Goal: Check status: Check status

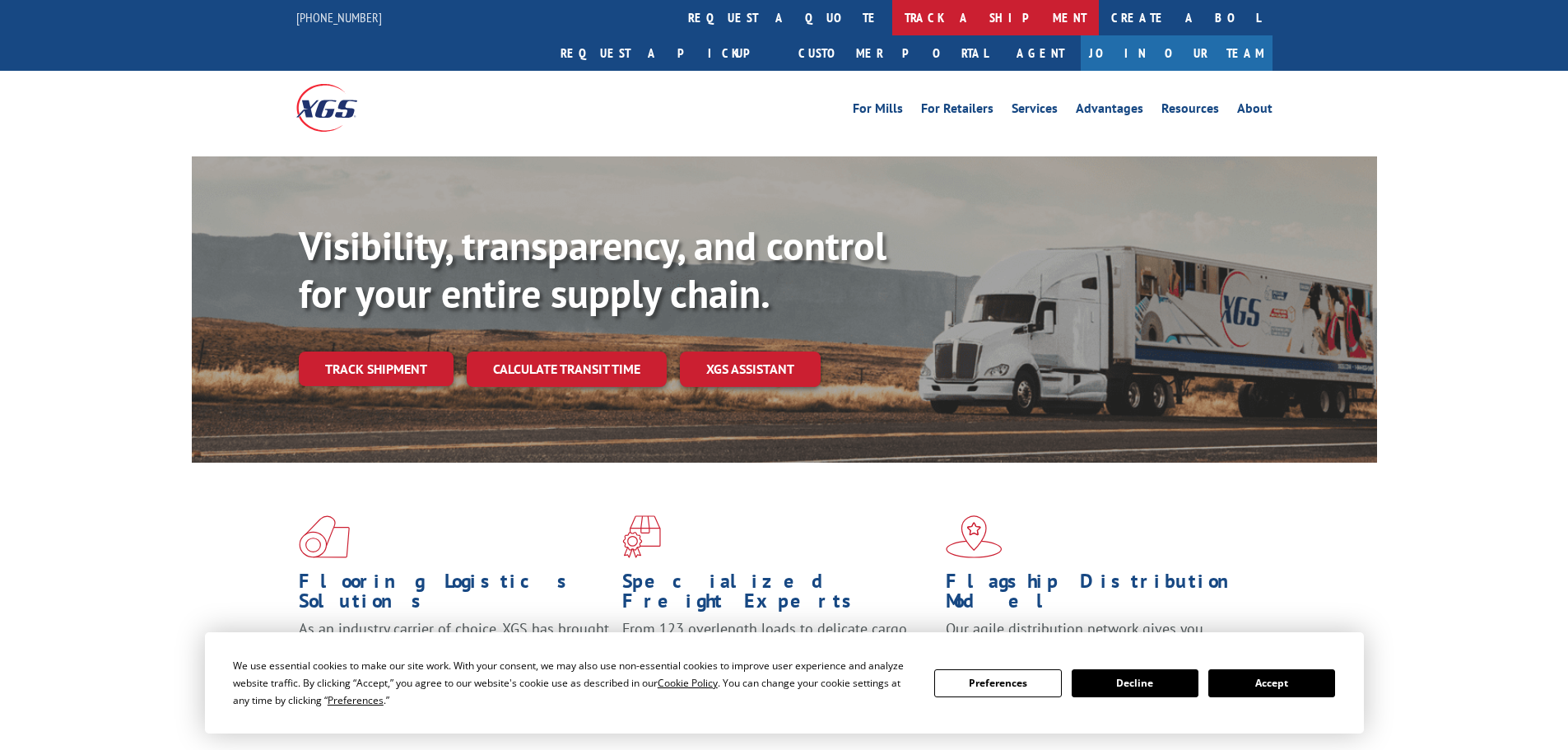
click at [893, 19] on link "track a shipment" at bounding box center [996, 17] width 207 height 36
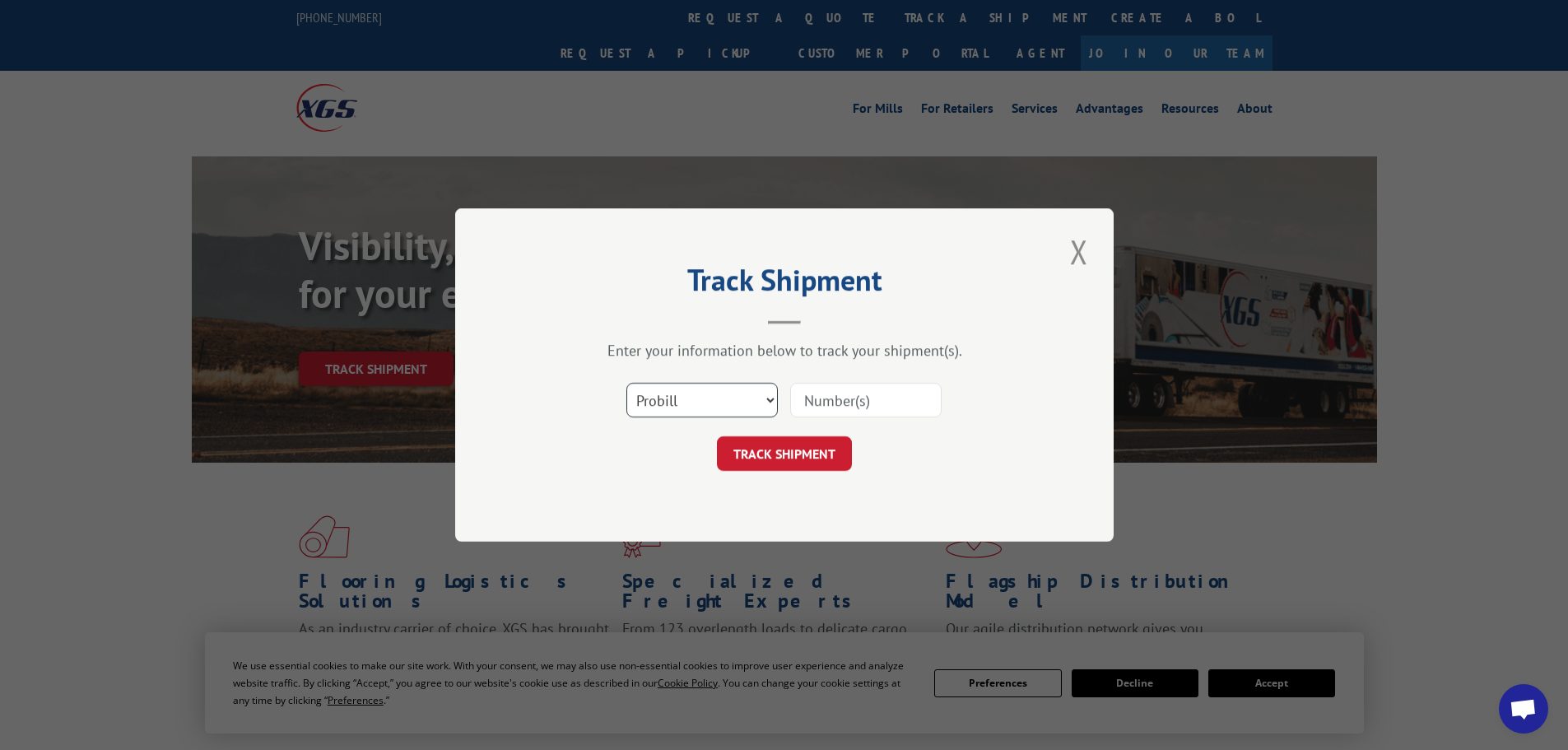
click at [667, 388] on select "Select category... Probill BOL PO" at bounding box center [702, 400] width 151 height 35
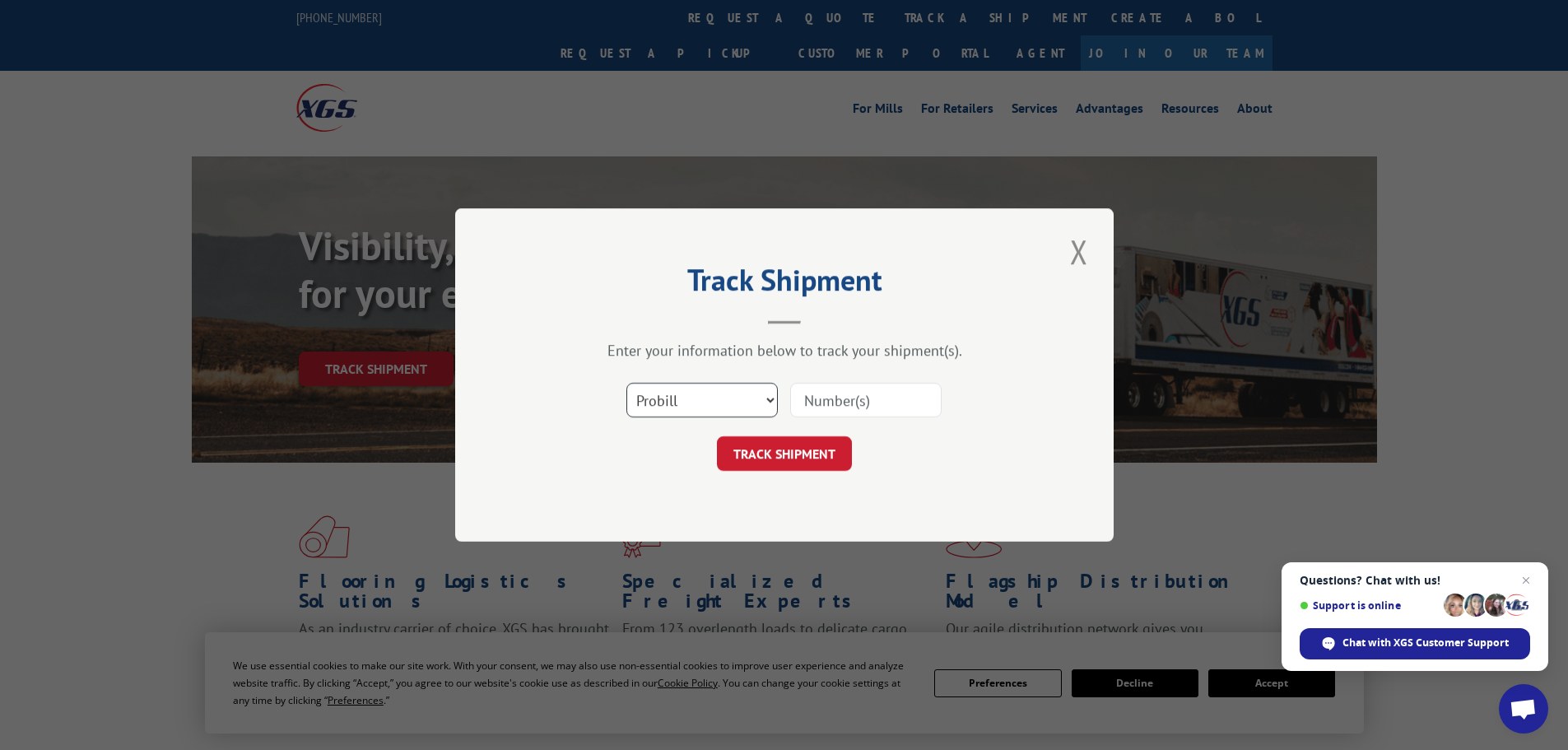
select select "bol"
click at [627, 382] on select "Select category... Probill BOL PO" at bounding box center [702, 400] width 151 height 35
click at [827, 395] on input at bounding box center [866, 400] width 151 height 35
paste input "4818910"
type input "4818910"
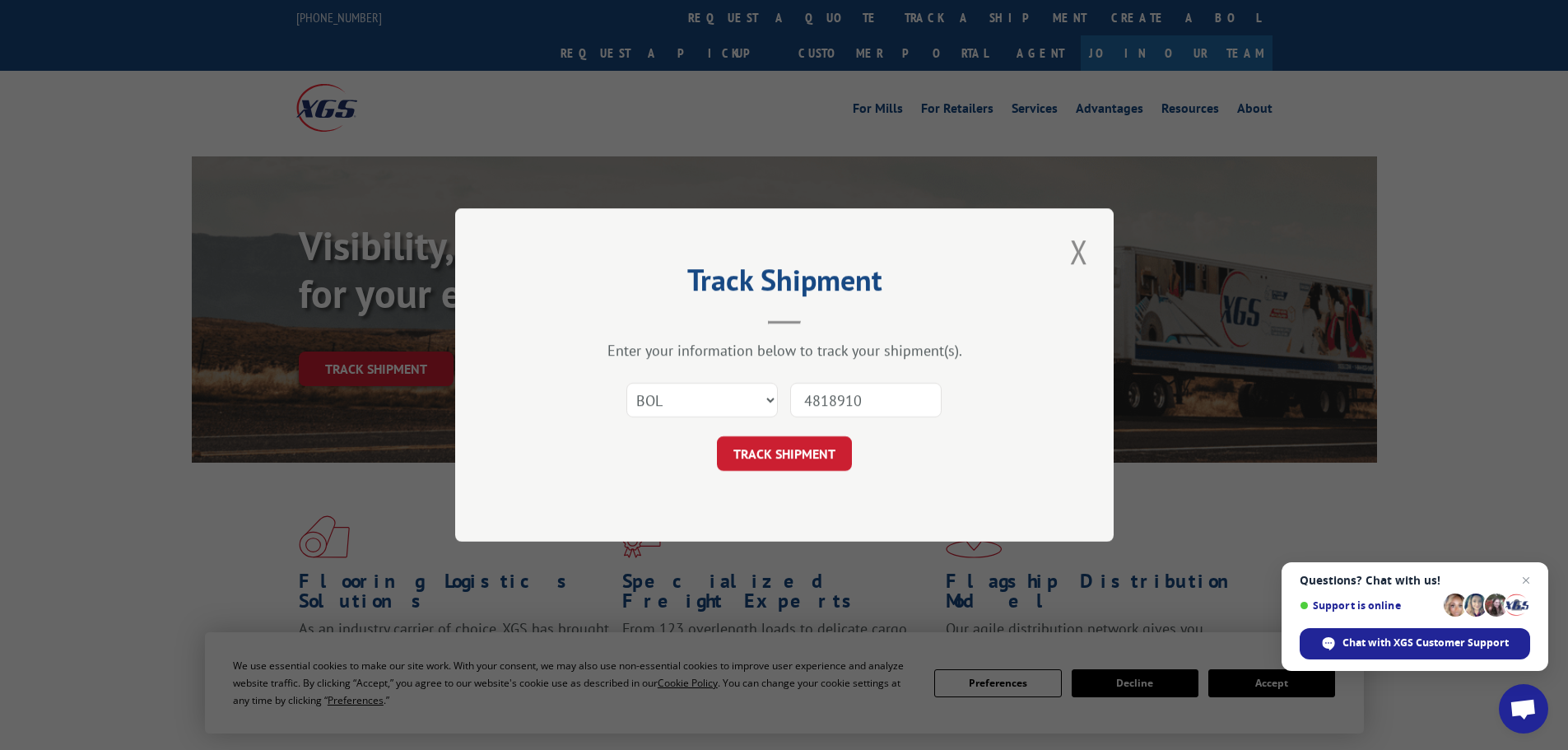
drag, startPoint x: 827, startPoint y: 505, endPoint x: 817, endPoint y: 493, distance: 15.6
click at [826, 505] on div "Track Shipment Enter your information below to track your shipment(s). Select c…" at bounding box center [785, 375] width 659 height 334
click at [783, 457] on button "TRACK SHIPMENT" at bounding box center [784, 454] width 135 height 35
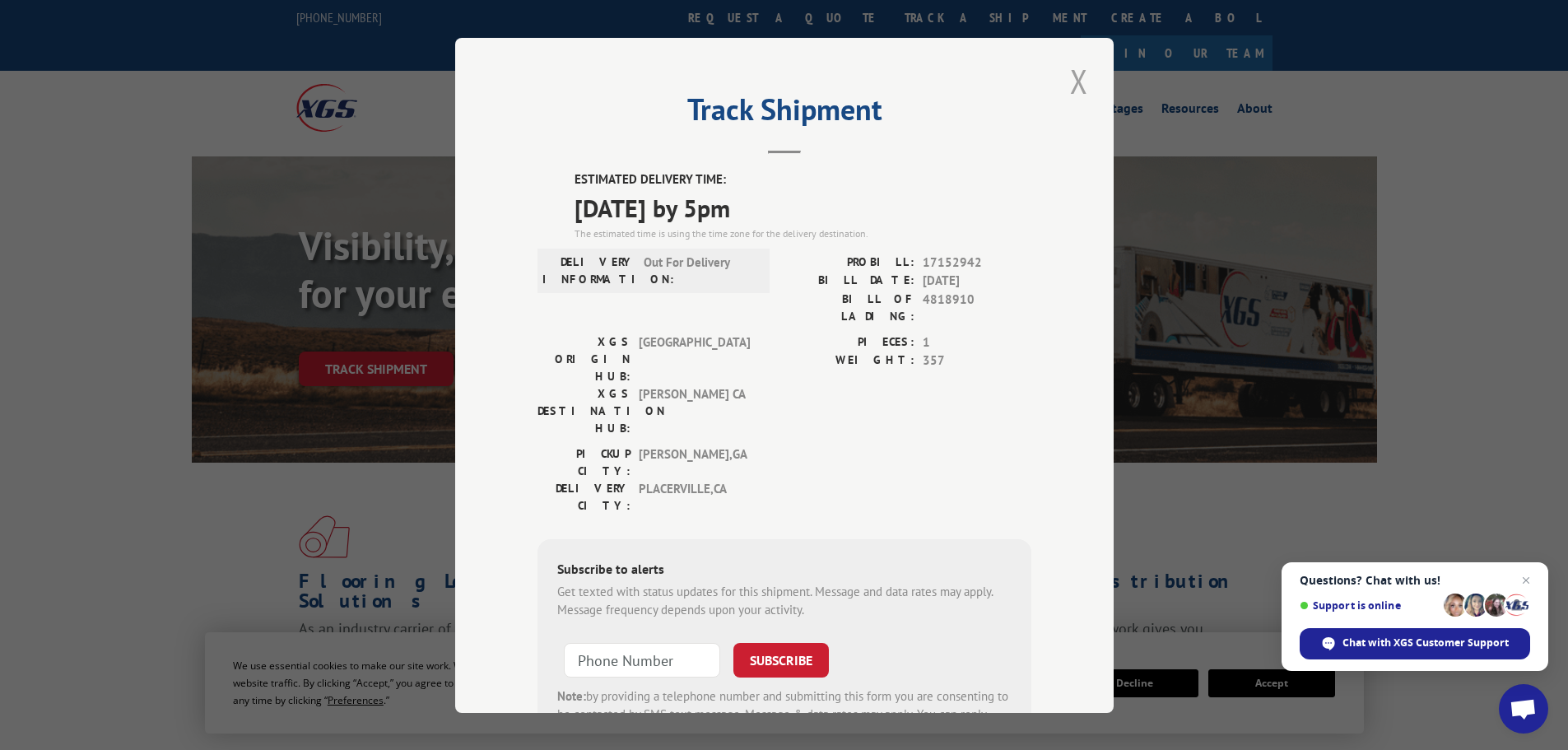
click at [1067, 85] on button "Close modal" at bounding box center [1080, 81] width 28 height 45
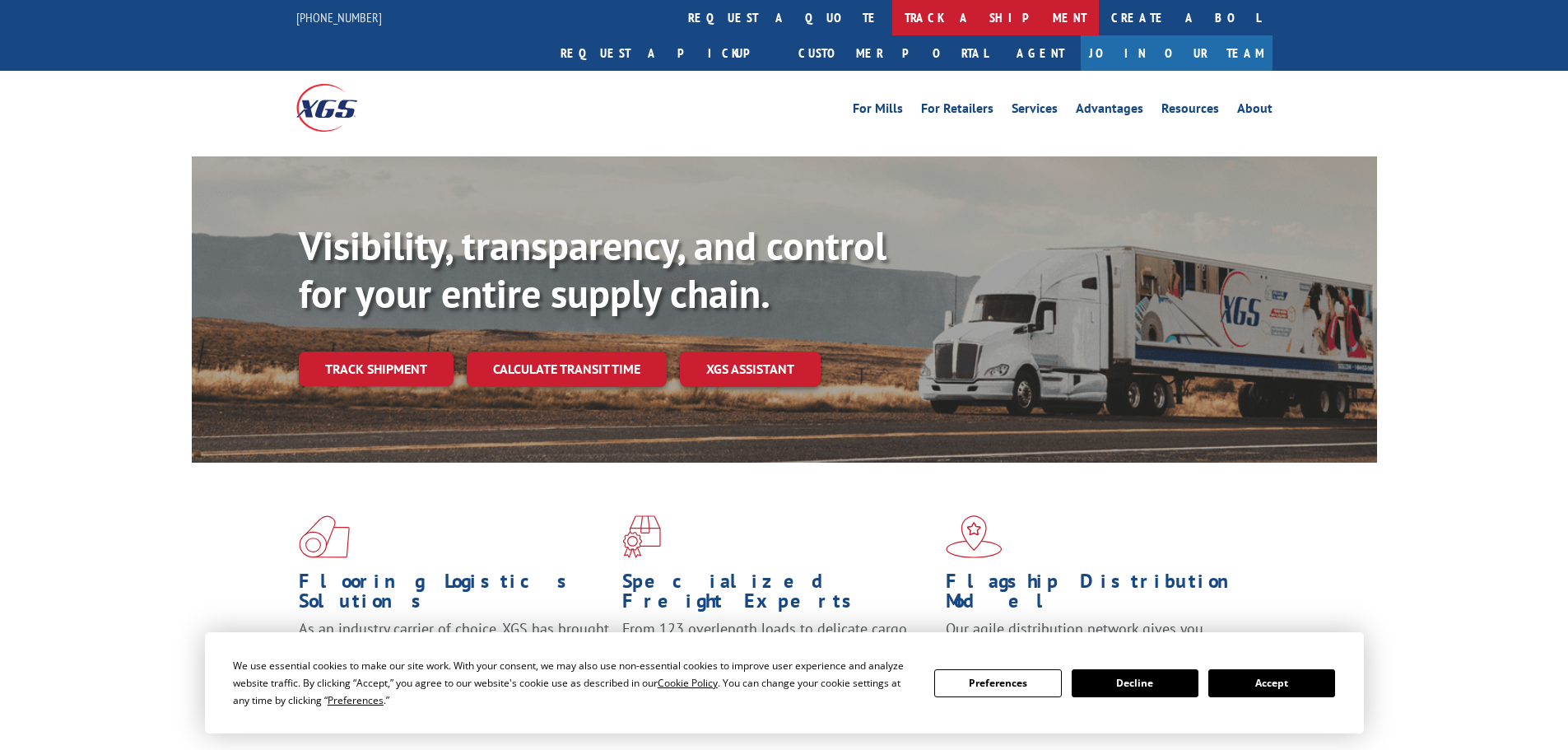
click at [893, 19] on link "track a shipment" at bounding box center [996, 17] width 207 height 36
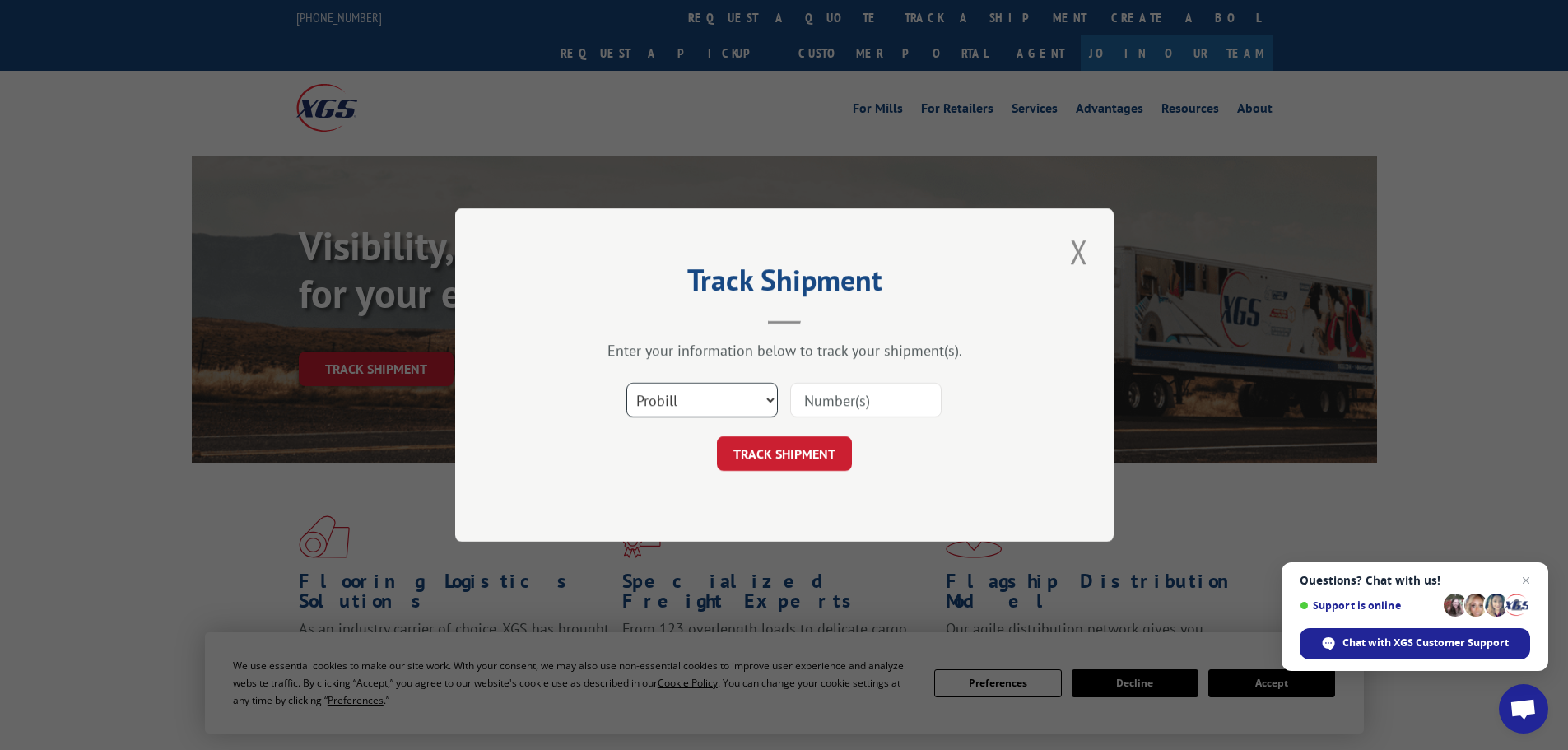
click at [708, 399] on select "Select category... Probill BOL PO" at bounding box center [702, 400] width 151 height 35
select select "bol"
click at [627, 382] on select "Select category... Probill BOL PO" at bounding box center [702, 400] width 151 height 35
paste input "5954159"
type input "5954159"
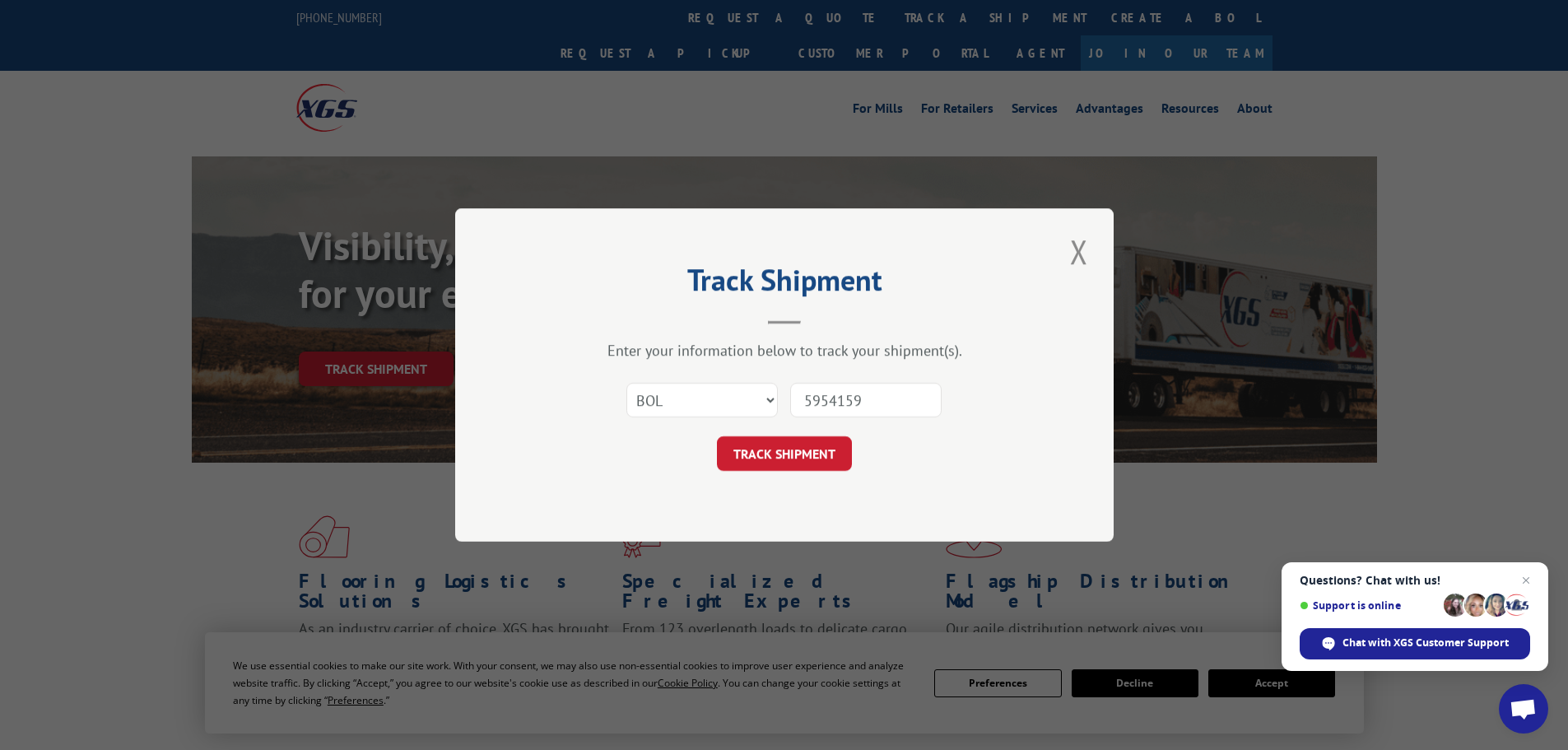
click at [1055, 435] on div "Track Shipment Enter your information below to track your shipment(s). Select c…" at bounding box center [785, 375] width 659 height 334
click at [794, 455] on button "TRACK SHIPMENT" at bounding box center [784, 454] width 135 height 35
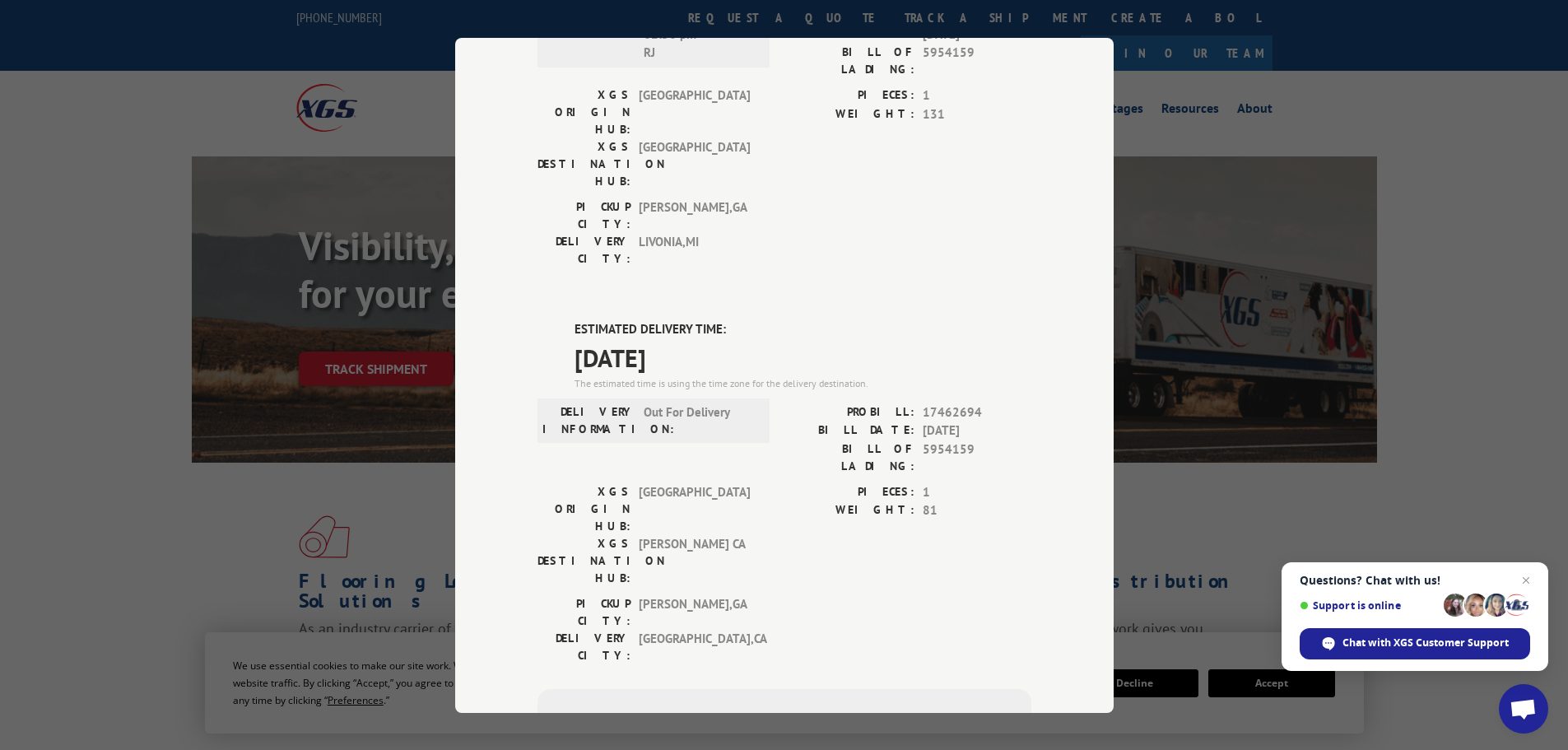
scroll to position [494, 0]
